Goal: Task Accomplishment & Management: Use online tool/utility

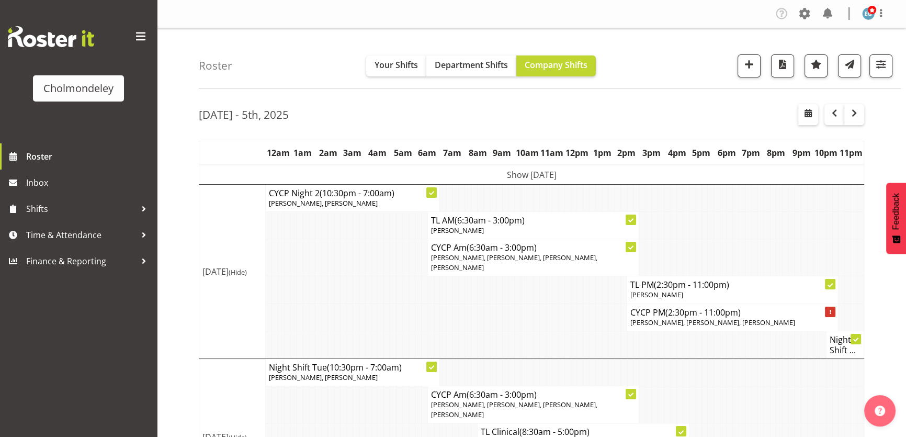
click at [249, 47] on div "Roster Your Shifts Department Shifts Company Shifts All Locations [GEOGRAPHIC_D…" at bounding box center [550, 58] width 702 height 60
click at [654, 65] on div "Roster Your Shifts Department Shifts Company Shifts All Locations [GEOGRAPHIC_D…" at bounding box center [550, 58] width 702 height 60
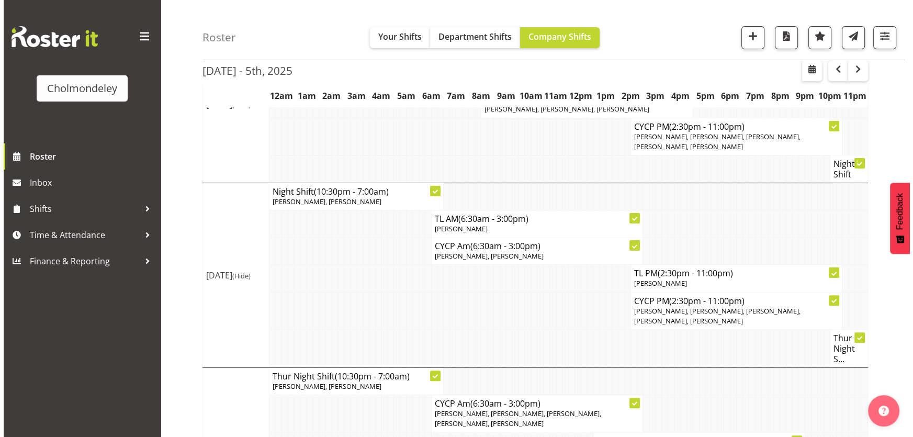
scroll to position [238, 0]
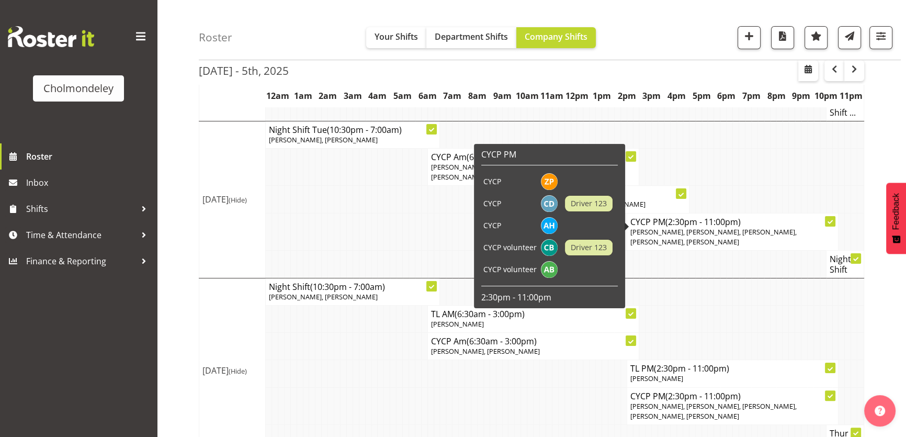
click at [830, 220] on icon at bounding box center [830, 222] width 5 height 4
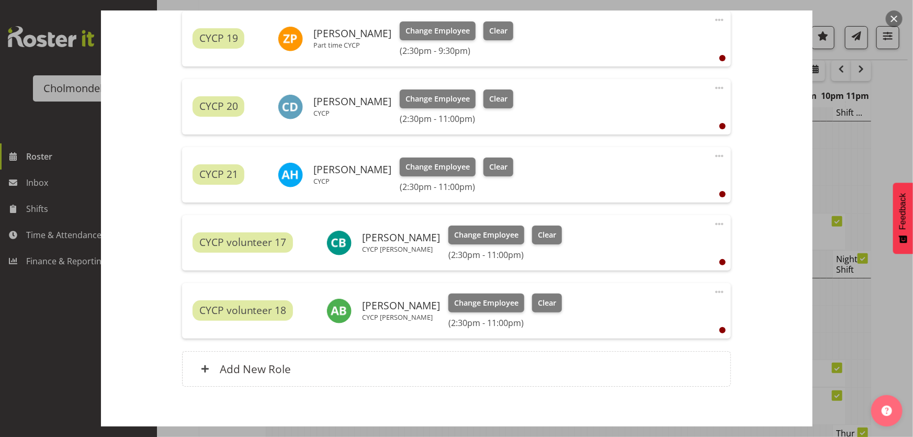
scroll to position [285, 0]
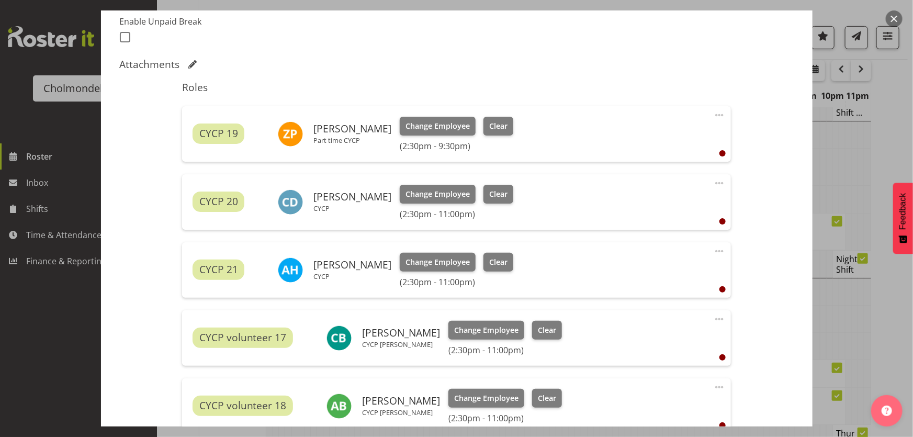
click at [892, 21] on button "button" at bounding box center [894, 18] width 17 height 17
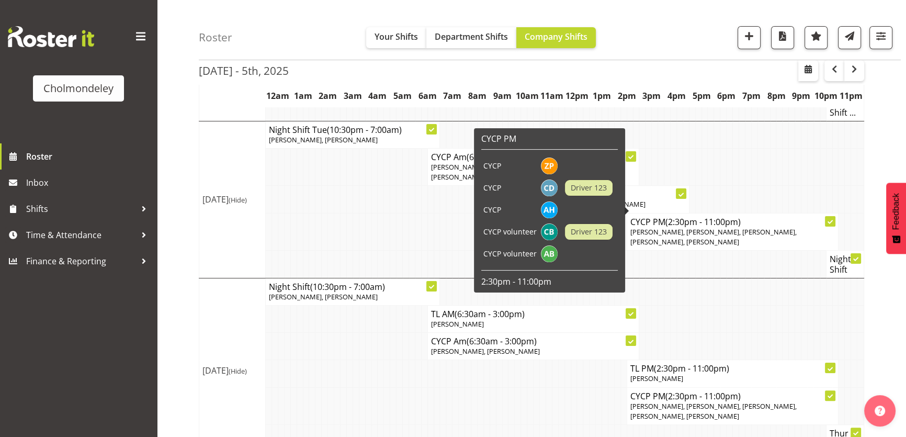
click at [825, 216] on div at bounding box center [830, 221] width 10 height 10
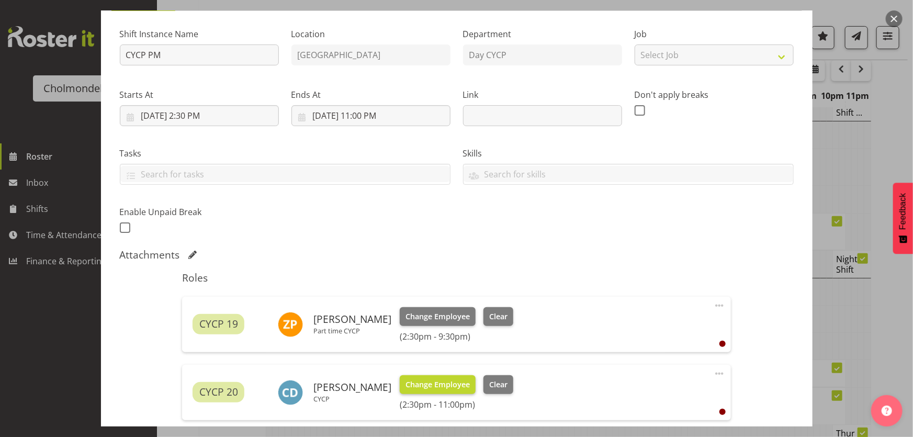
scroll to position [142, 0]
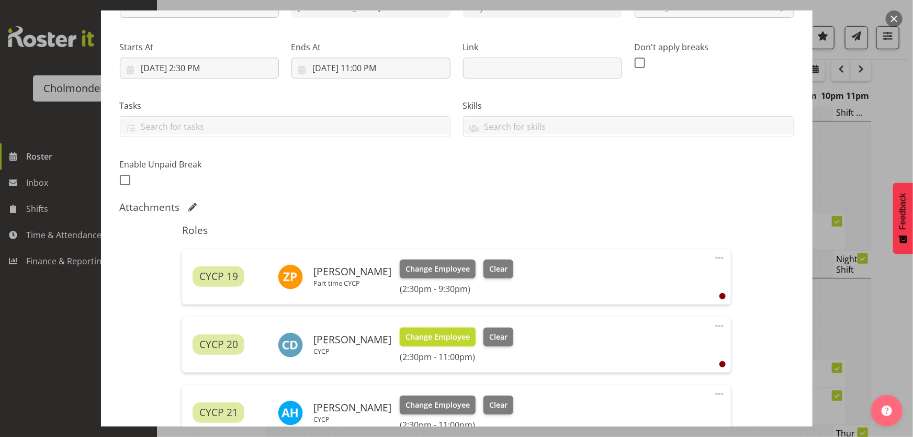
click at [440, 334] on span "Change Employee" at bounding box center [438, 337] width 64 height 12
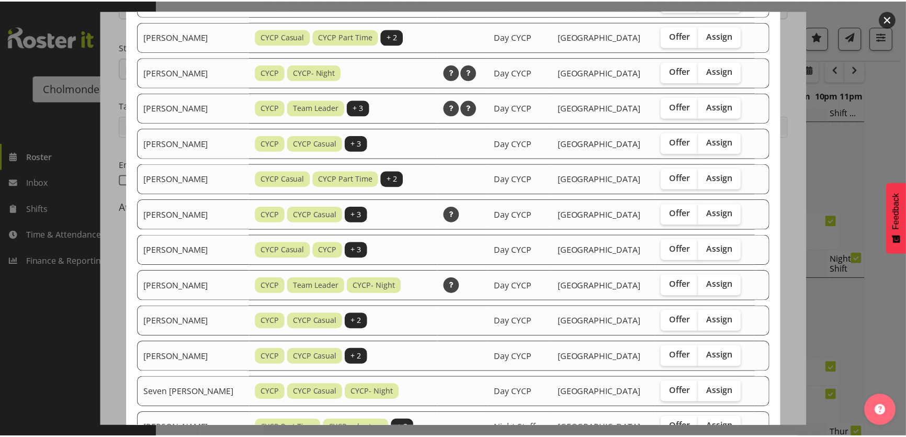
scroll to position [460, 0]
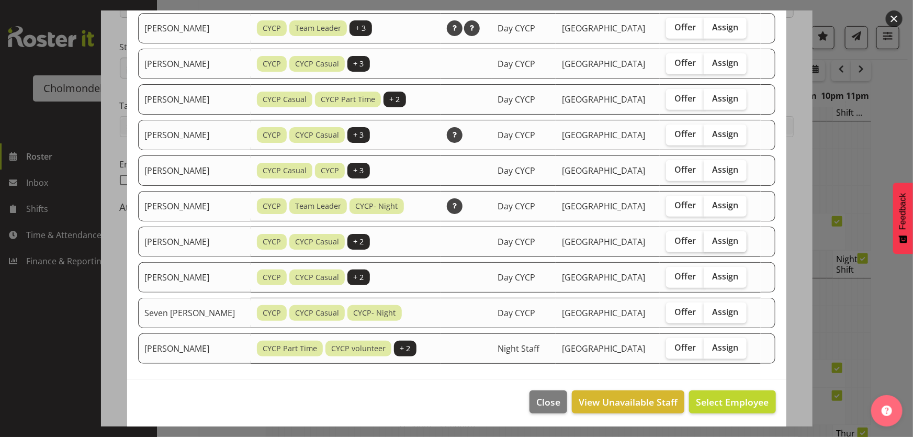
click at [734, 238] on span "Assign" at bounding box center [725, 240] width 26 height 10
click at [711, 238] on input "Assign" at bounding box center [707, 241] width 7 height 7
checkbox input "true"
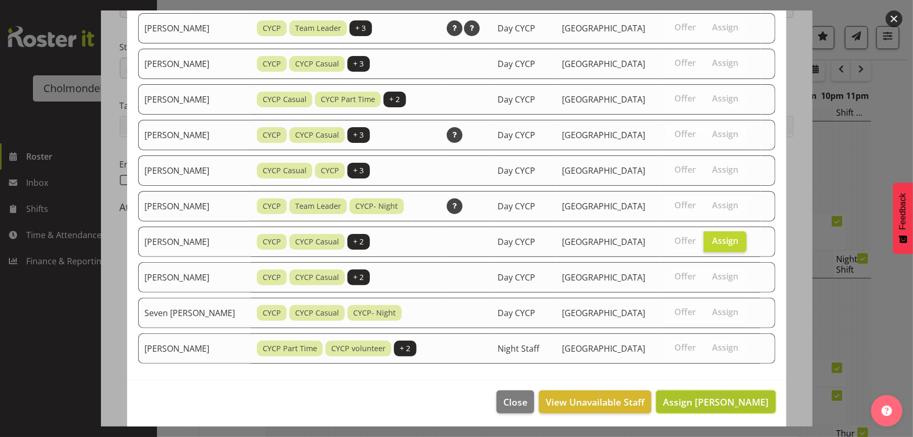
click at [739, 397] on span "Assign [PERSON_NAME]" at bounding box center [716, 402] width 106 height 13
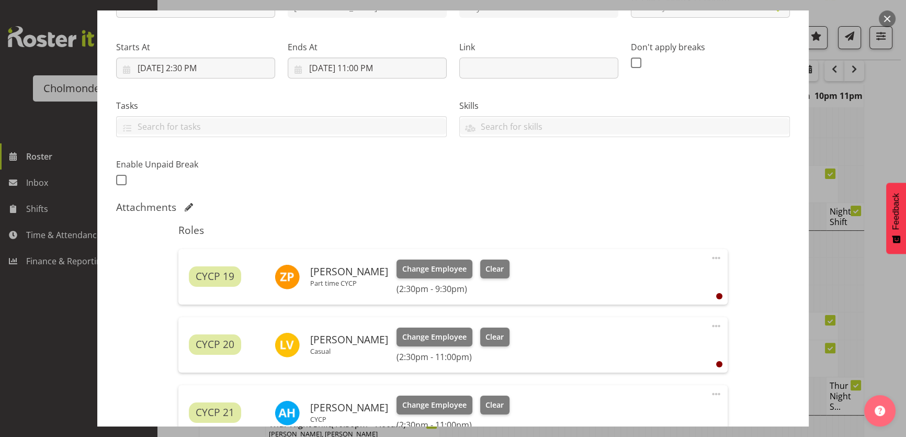
scroll to position [433, 0]
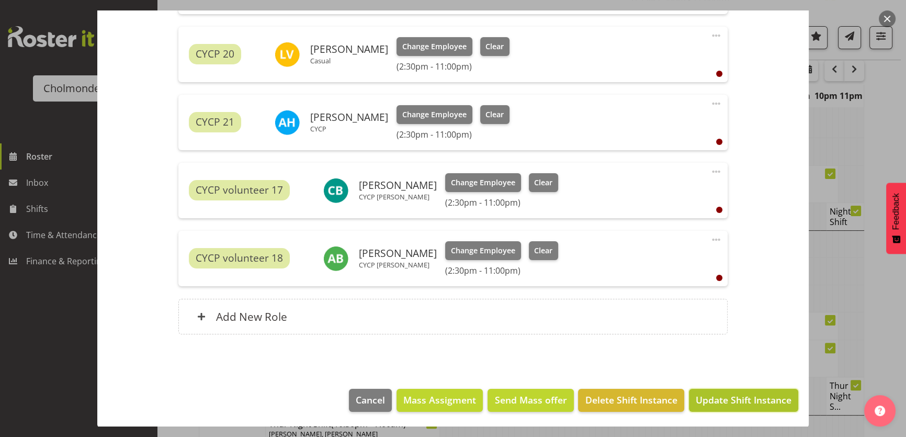
click at [731, 398] on span "Update Shift Instance" at bounding box center [744, 400] width 96 height 14
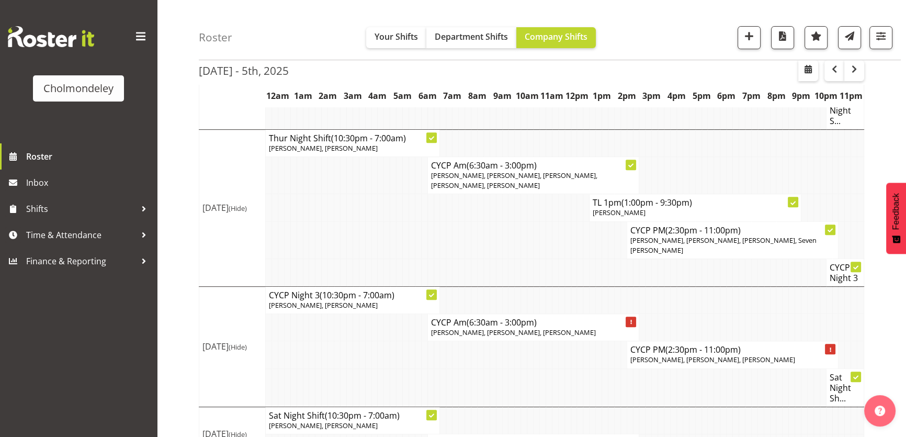
scroll to position [581, 0]
